Goal: Obtain resource: Download file/media

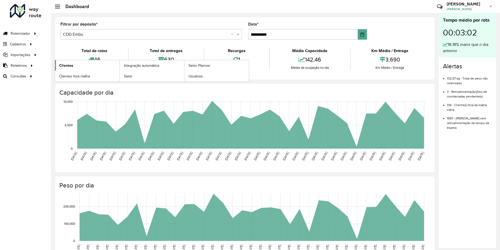
click at [64, 68] on span "Clientes" at bounding box center [66, 65] width 14 height 5
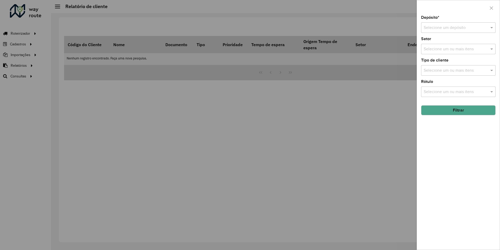
click at [449, 28] on input "text" at bounding box center [453, 28] width 59 height 6
type input "******"
click at [448, 51] on div "CDD Olinda" at bounding box center [459, 51] width 74 height 9
click at [466, 110] on button "Filtrar" at bounding box center [458, 110] width 75 height 10
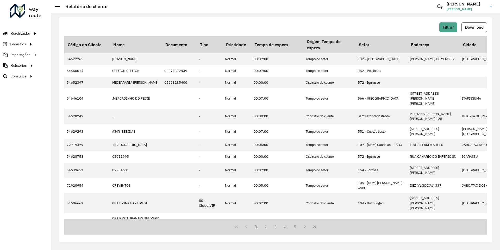
click at [475, 28] on span "Download" at bounding box center [474, 27] width 19 height 4
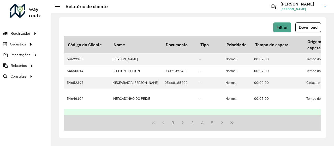
scroll to position [43, 0]
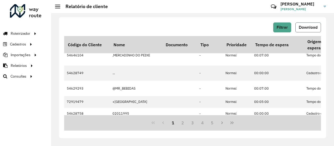
click at [302, 31] on button "Download" at bounding box center [308, 27] width 26 height 10
